Goal: Obtain resource: Obtain resource

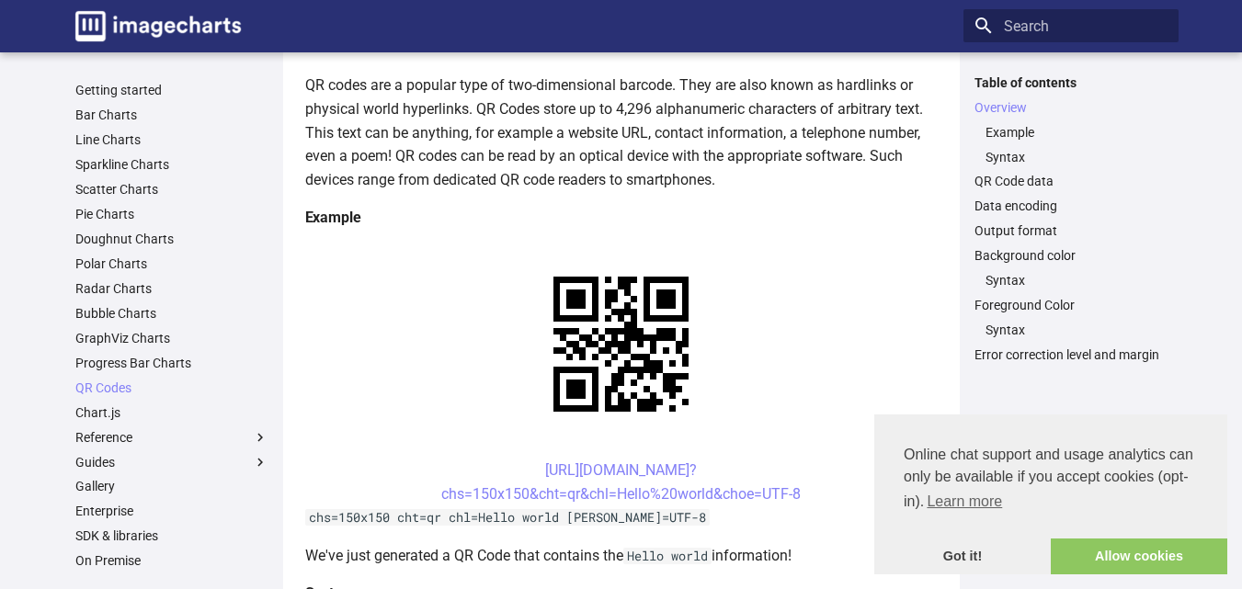
scroll to position [231, 0]
drag, startPoint x: 510, startPoint y: 290, endPoint x: 846, endPoint y: 319, distance: 336.8
click at [846, 458] on center "[URL][DOMAIN_NAME]? chs=150x150&cht=qr&chl=Hello%20world&choe=UTF-8" at bounding box center [621, 481] width 632 height 47
copy link "[URL][DOMAIN_NAME]? chs=150x150&cht=qr&chl=Hello%20world&choe=UTF-8"
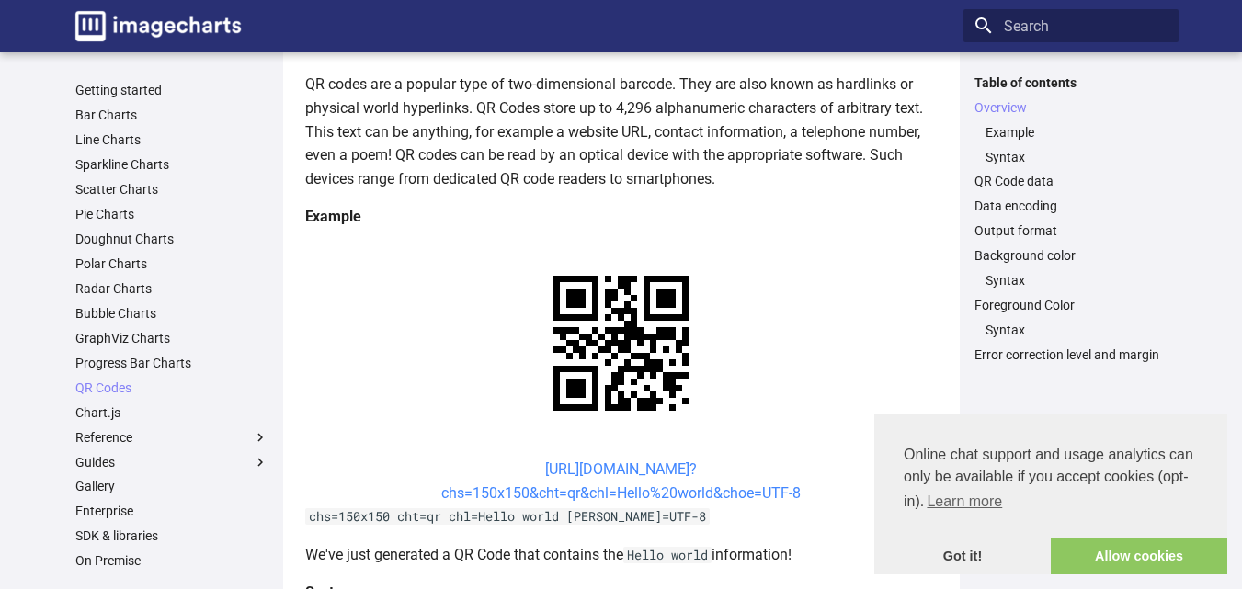
click at [587, 488] on link "[URL][DOMAIN_NAME]? chs=150x150&cht=qr&chl=Hello%20world&choe=UTF-8" at bounding box center [620, 481] width 359 height 41
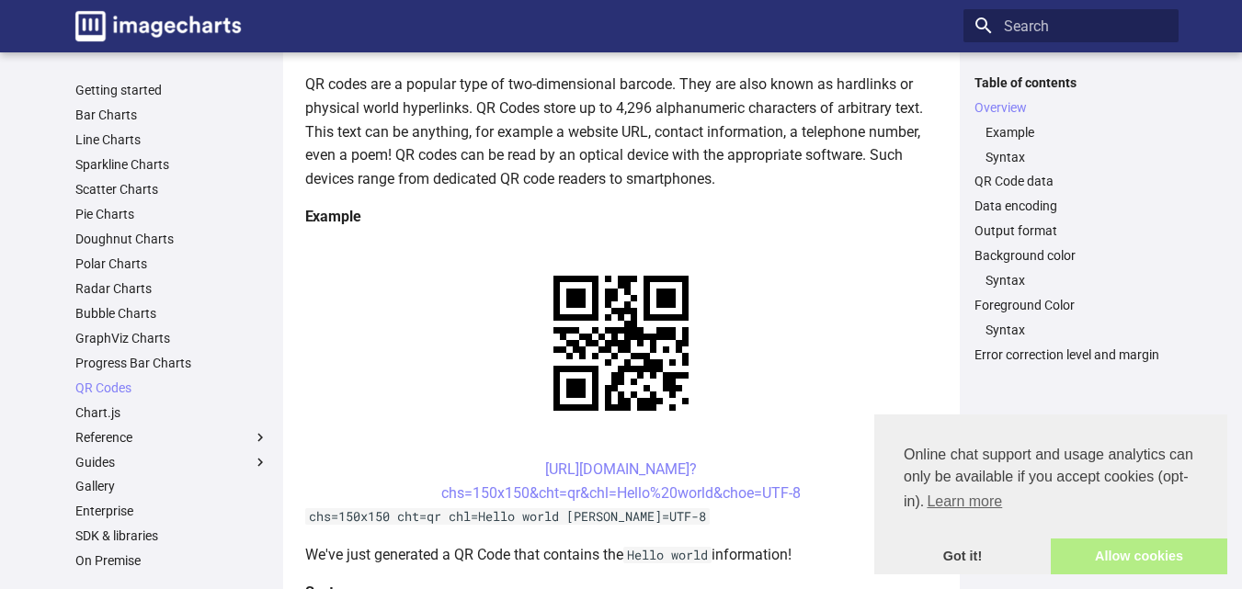
click at [1142, 566] on link "Allow cookies" at bounding box center [1139, 557] width 177 height 37
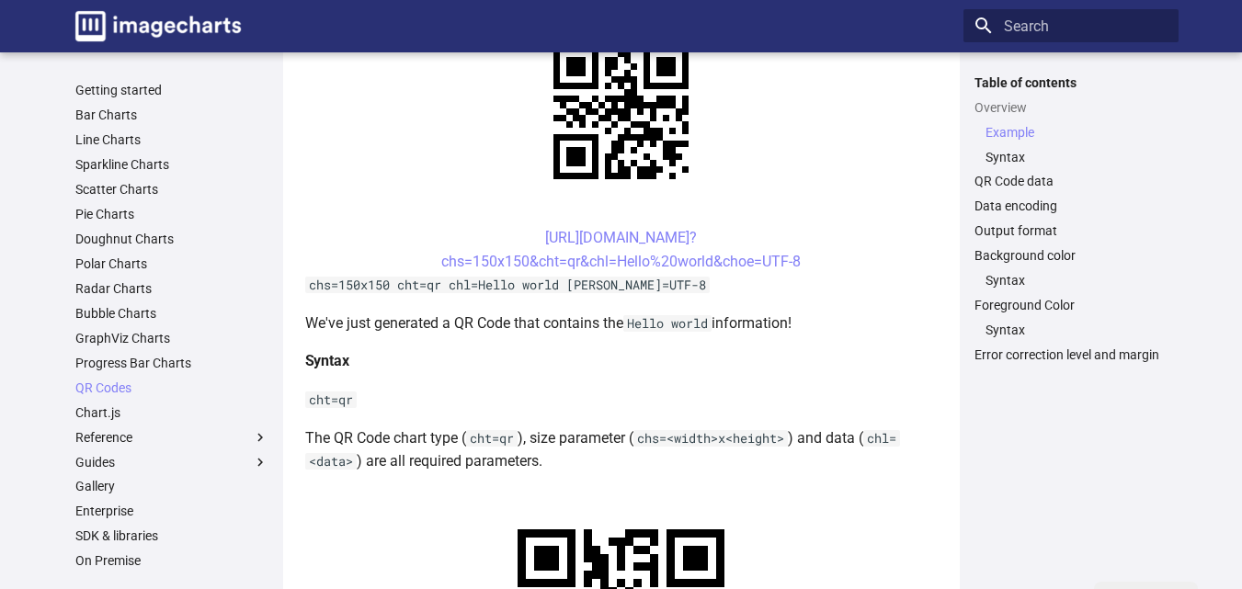
scroll to position [469, 0]
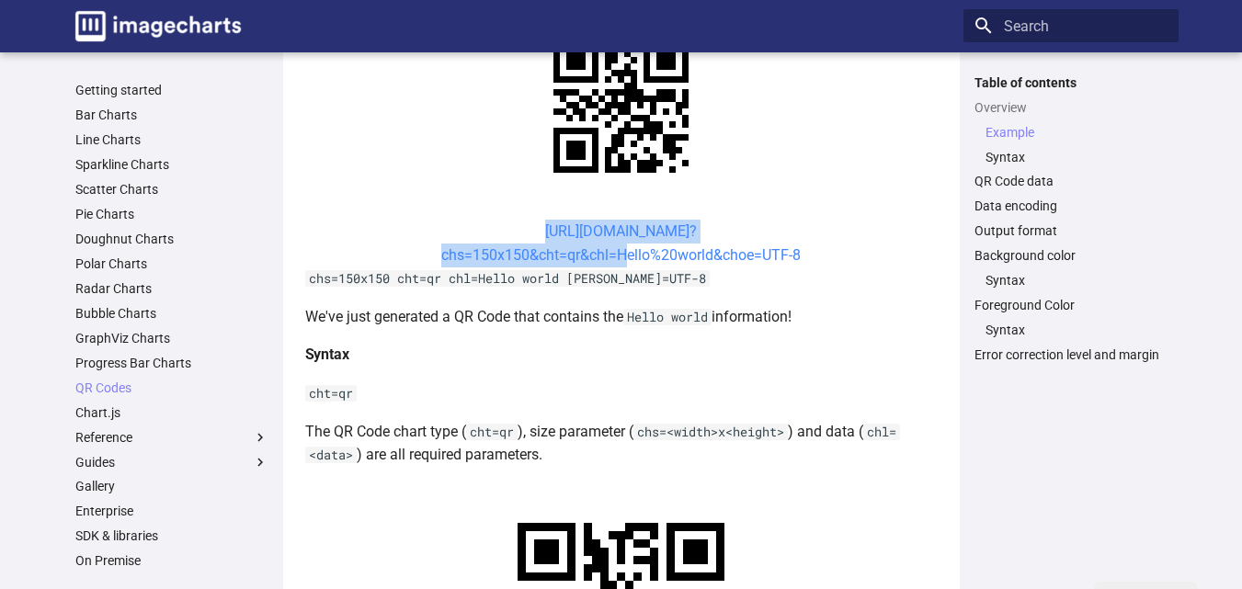
drag, startPoint x: 508, startPoint y: 230, endPoint x: 614, endPoint y: 263, distance: 110.8
click at [614, 263] on center "[URL][DOMAIN_NAME]? chs=150x150&cht=qr&chl=Hello%20world&choe=UTF-8" at bounding box center [621, 243] width 632 height 47
click at [614, 263] on link "[URL][DOMAIN_NAME]? chs=150x150&cht=qr&chl=Hello%20world&choe=UTF-8" at bounding box center [620, 242] width 359 height 41
copy link "[URL][DOMAIN_NAME]? chs=150x150&cht=qr&chl="
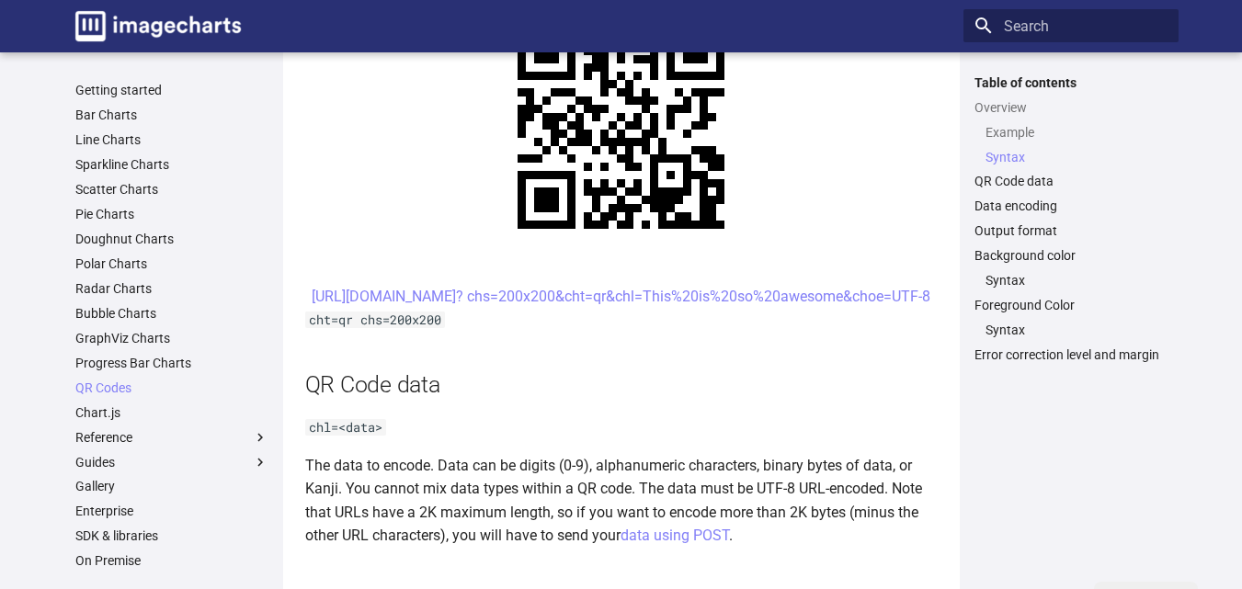
scroll to position [971, 0]
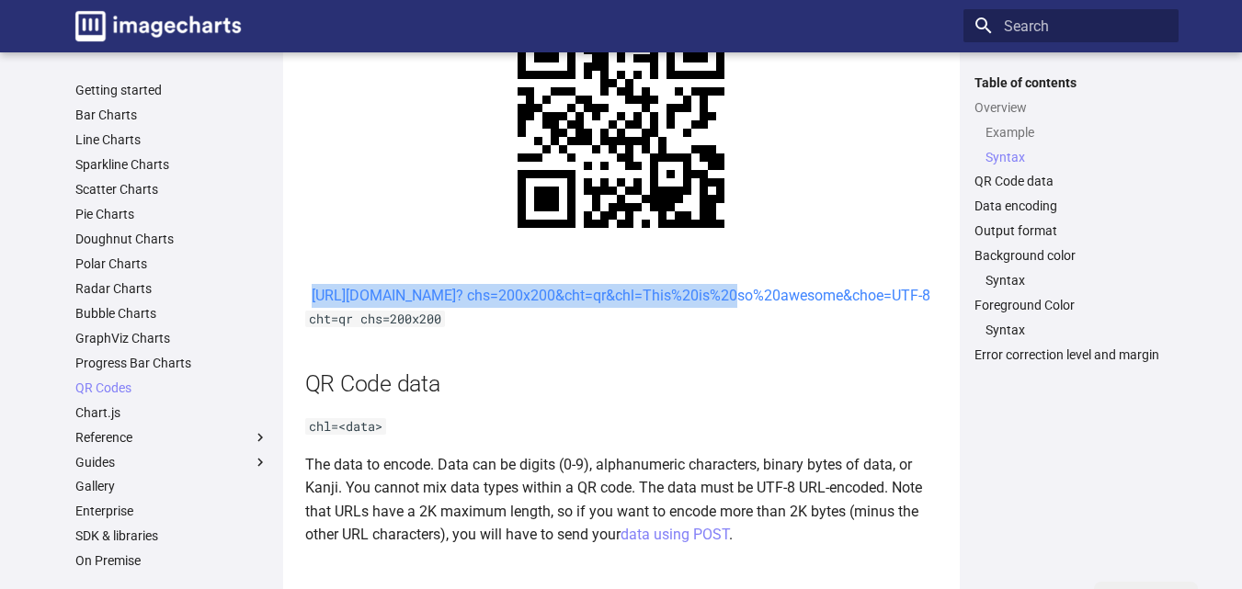
drag, startPoint x: 504, startPoint y: 292, endPoint x: 565, endPoint y: 323, distance: 68.7
click at [565, 308] on center "[URL][DOMAIN_NAME]? chs=200x200&cht=qr&chl=This%20is%20so%20awesome&choe=UTF-8" at bounding box center [621, 296] width 632 height 24
copy link "https://image-charts.com/chart? chs=200x200&cht=qr&chl="
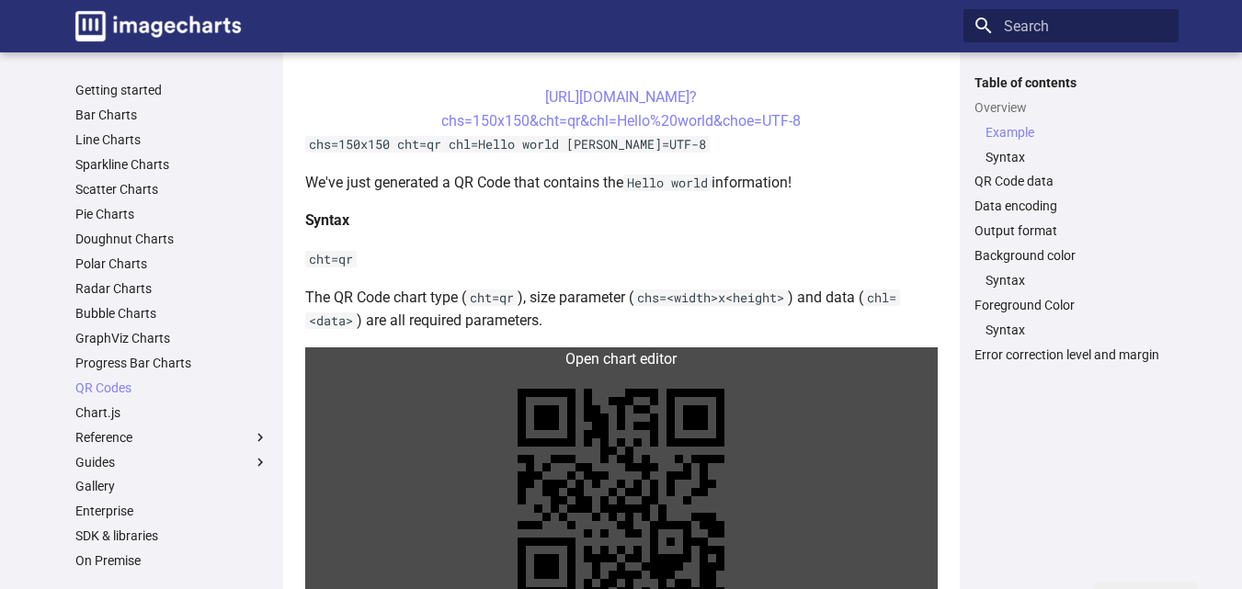
scroll to position [583, 0]
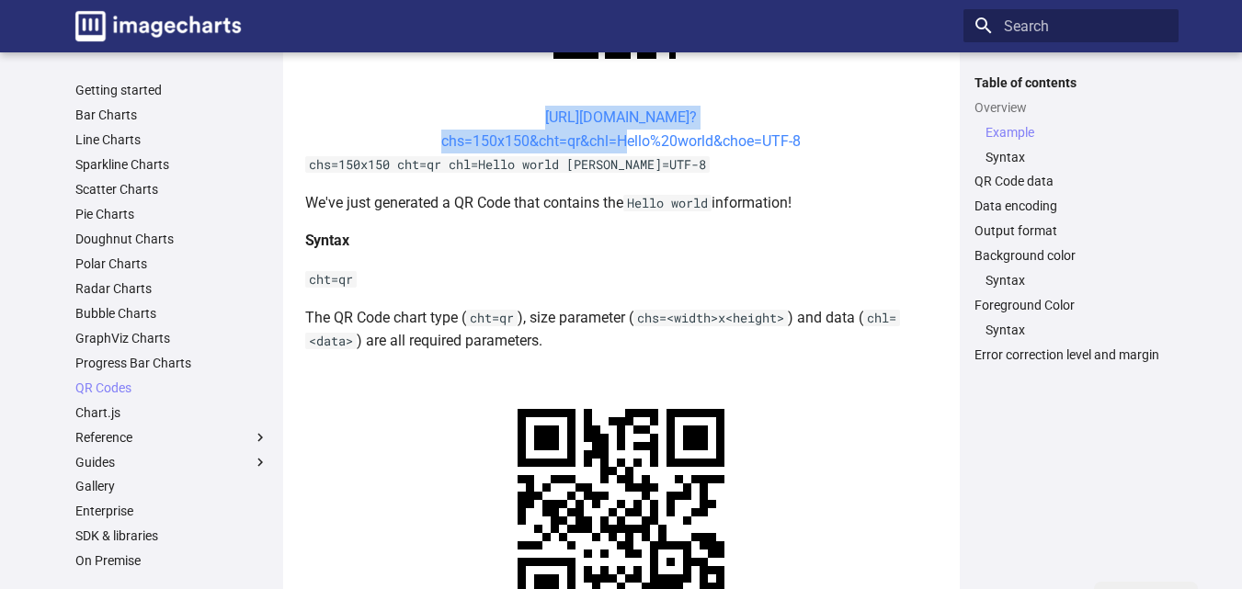
drag, startPoint x: 494, startPoint y: 123, endPoint x: 616, endPoint y: 147, distance: 124.6
click at [616, 147] on center "[URL][DOMAIN_NAME]? chs=150x150&cht=qr&chl=Hello%20world&choe=UTF-8" at bounding box center [621, 129] width 632 height 47
copy link "[URL][DOMAIN_NAME]? chs=150x150&cht=qr&chl="
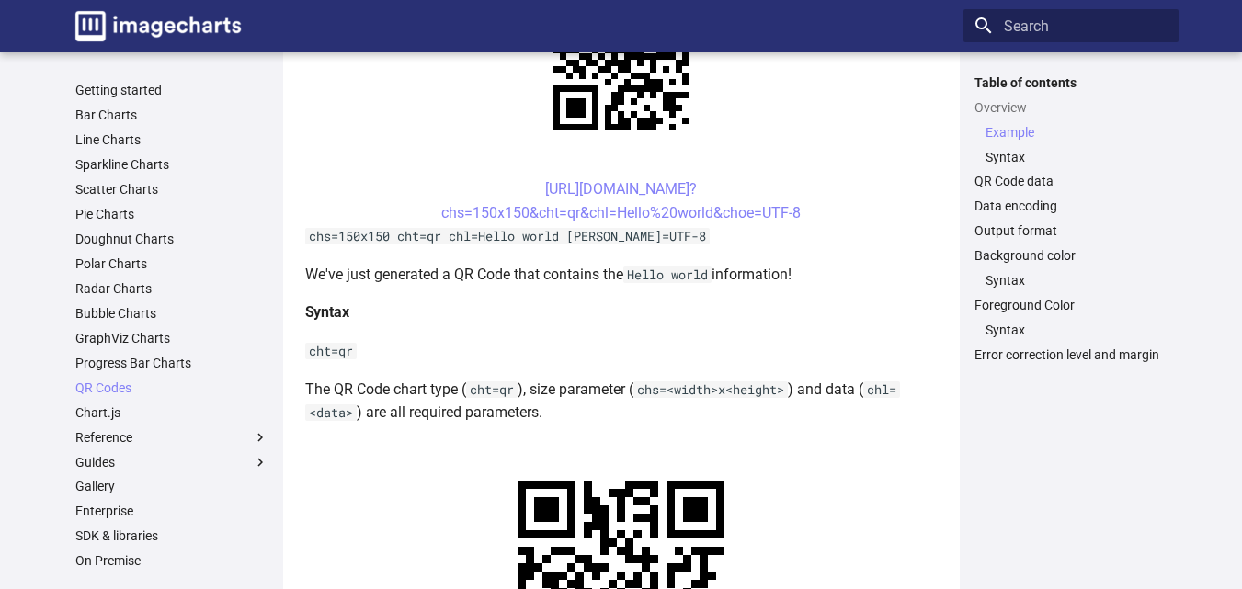
scroll to position [512, 0]
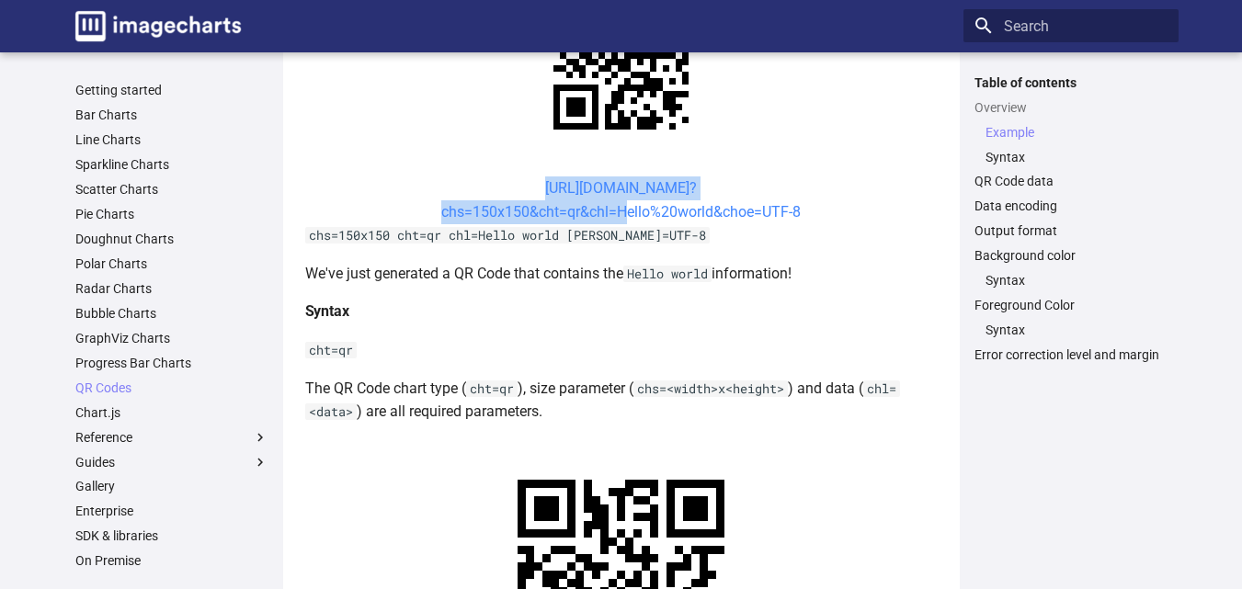
drag, startPoint x: 511, startPoint y: 185, endPoint x: 617, endPoint y: 213, distance: 109.5
click at [617, 213] on center "[URL][DOMAIN_NAME]? chs=150x150&cht=qr&chl=Hello%20world&choe=UTF-8" at bounding box center [621, 200] width 632 height 47
copy link "[URL][DOMAIN_NAME]? chs=150x150&cht=qr&chl="
